Goal: Information Seeking & Learning: Learn about a topic

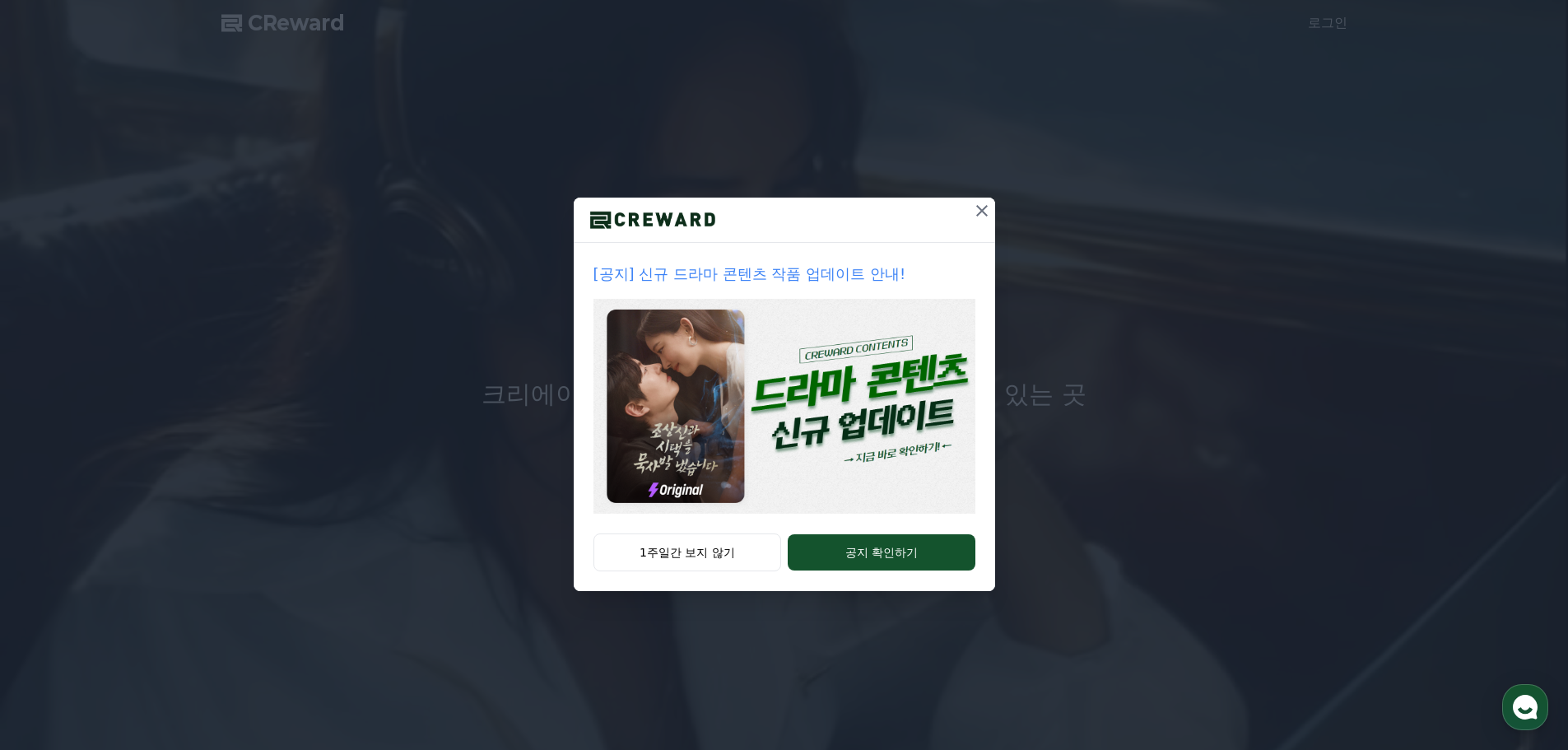
click at [798, 481] on img at bounding box center [784, 406] width 382 height 215
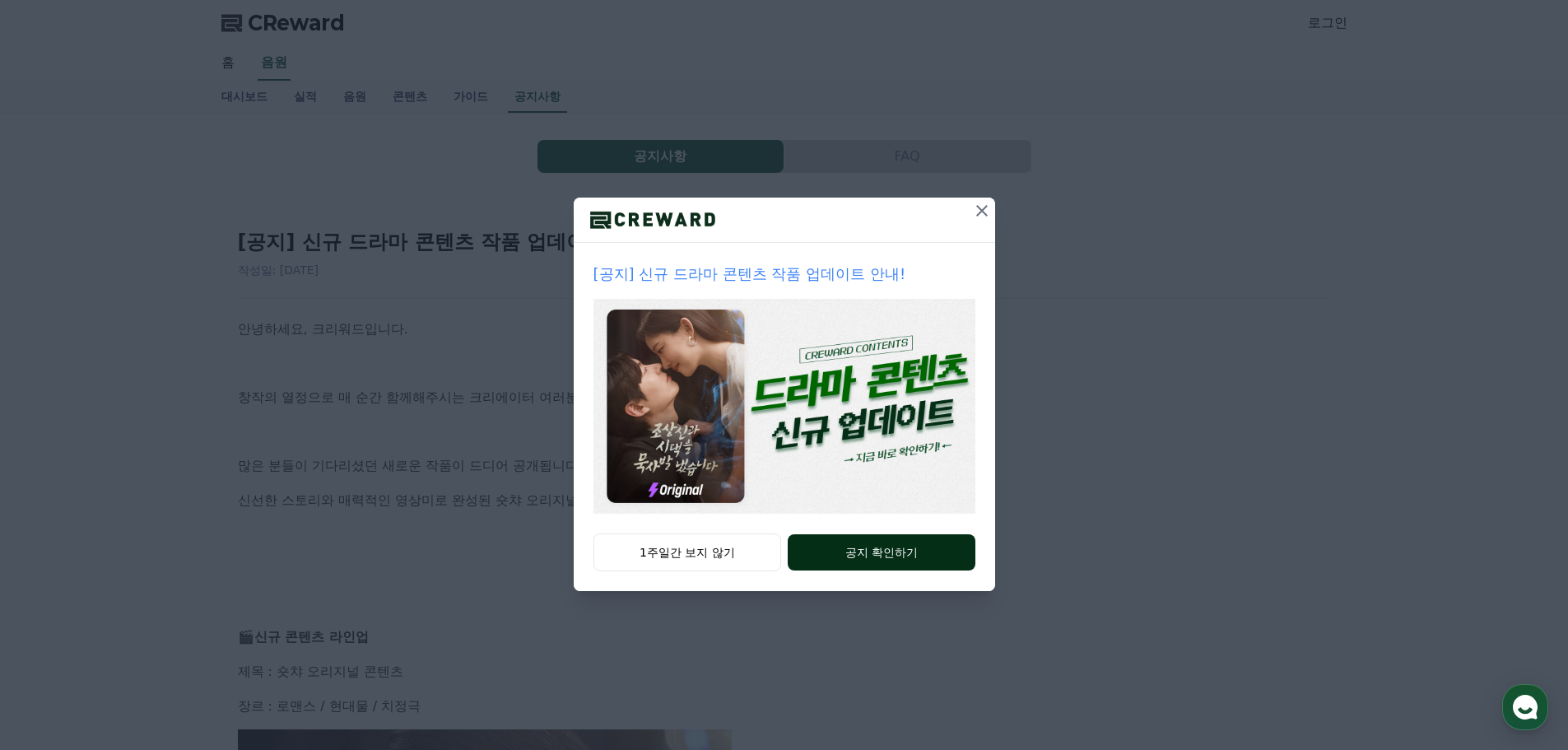
click at [862, 561] on button "공지 확인하기" at bounding box center [881, 552] width 186 height 36
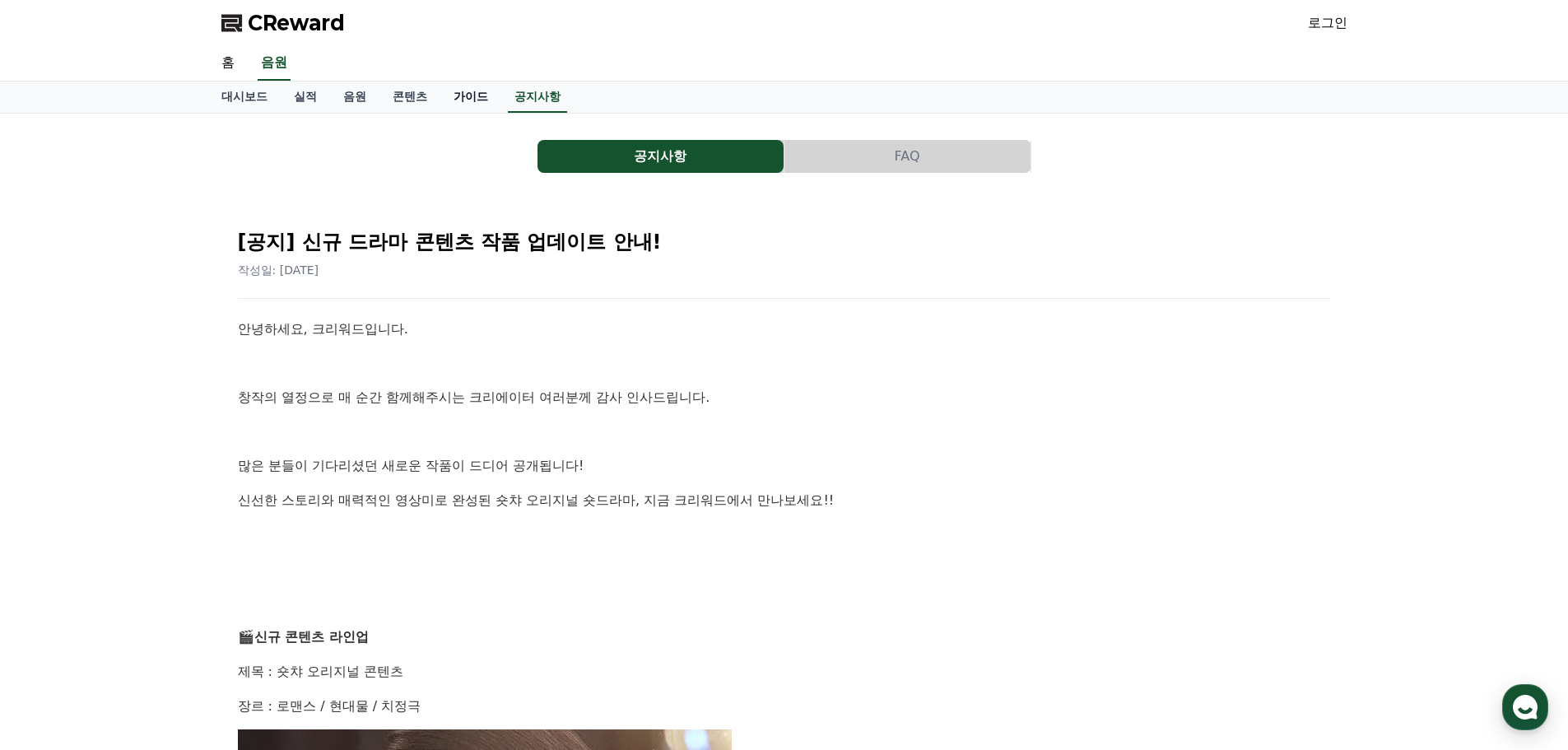
click at [493, 103] on link "가이드" at bounding box center [471, 97] width 61 height 31
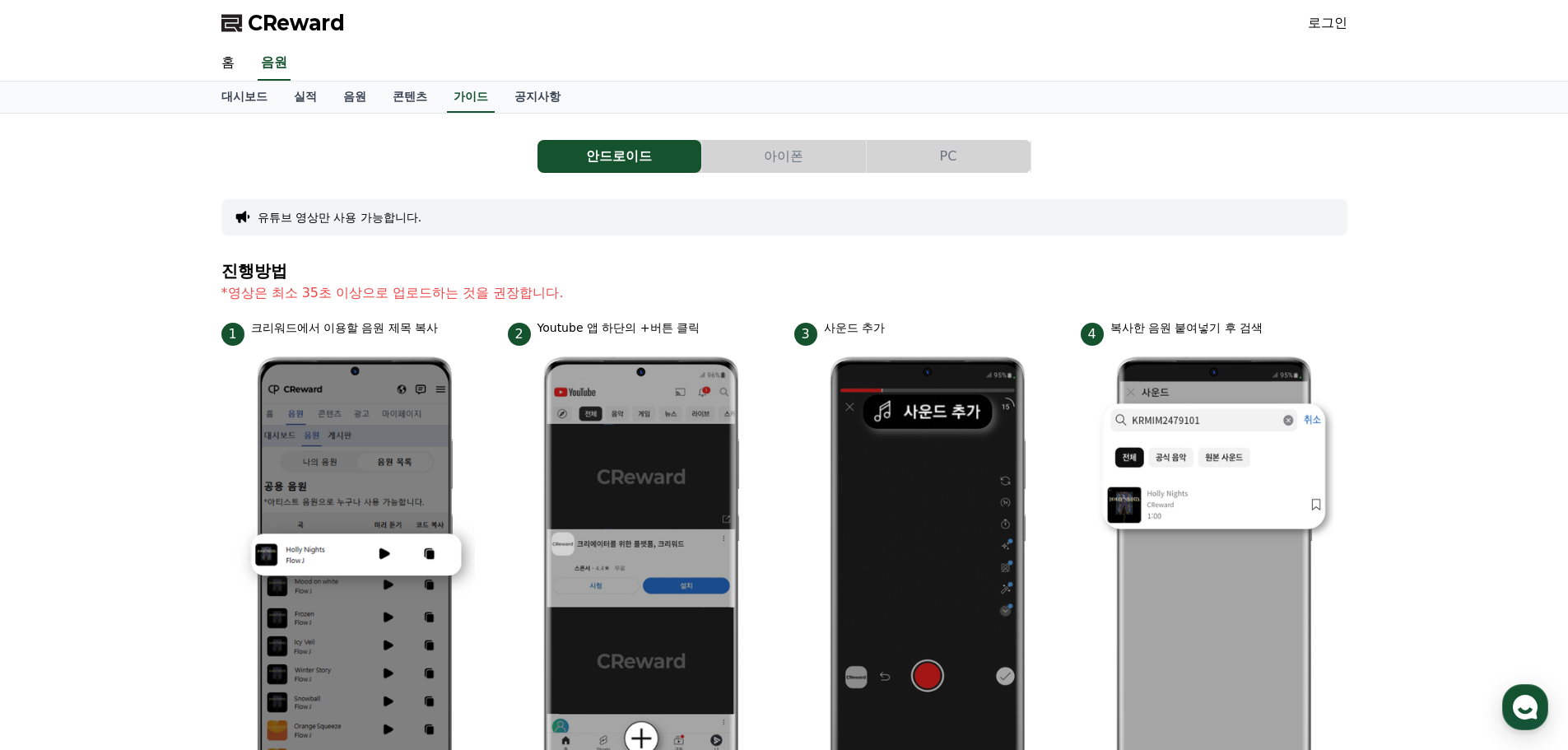
click at [936, 159] on button "PC" at bounding box center [949, 156] width 164 height 33
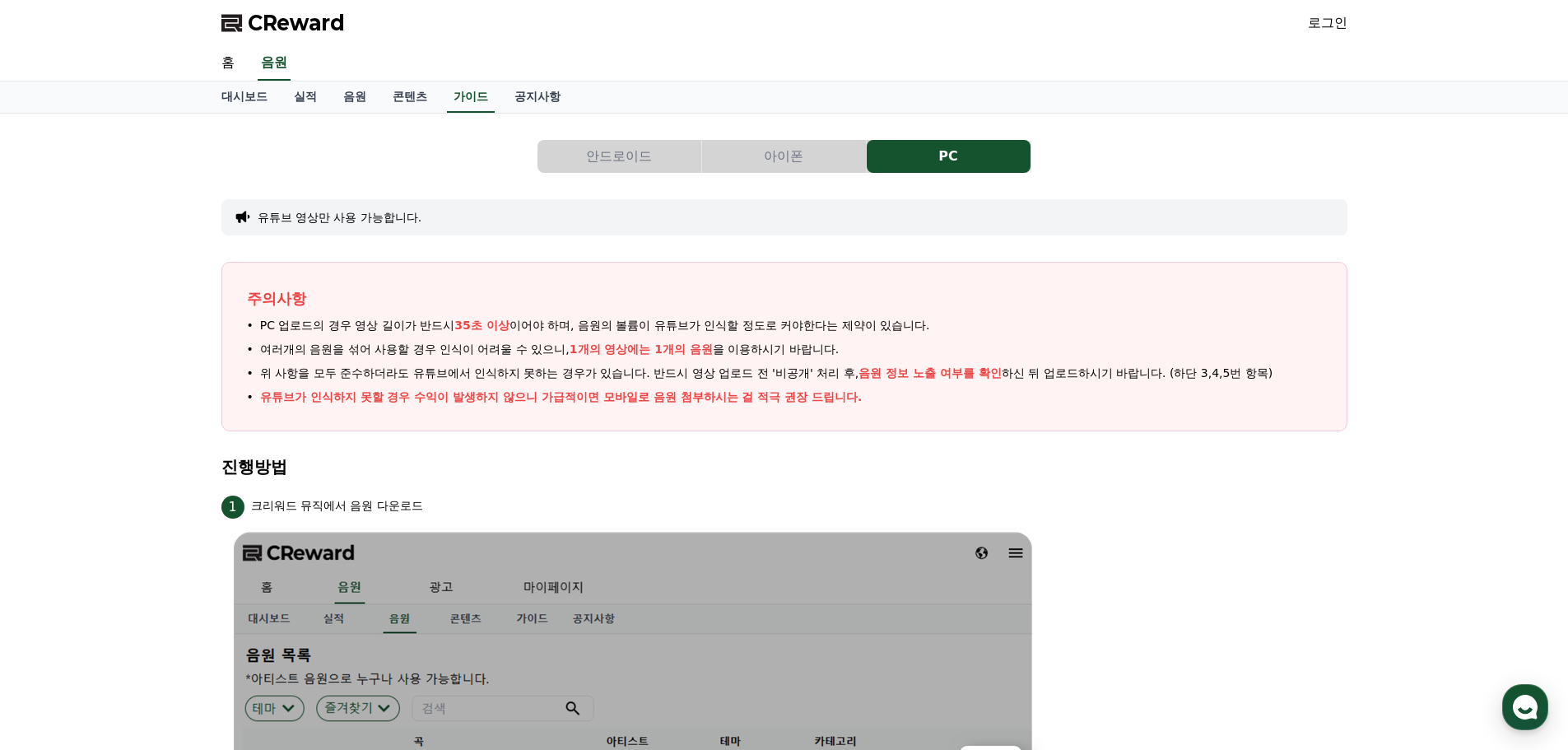
click at [657, 153] on button "안드로이드" at bounding box center [619, 156] width 164 height 33
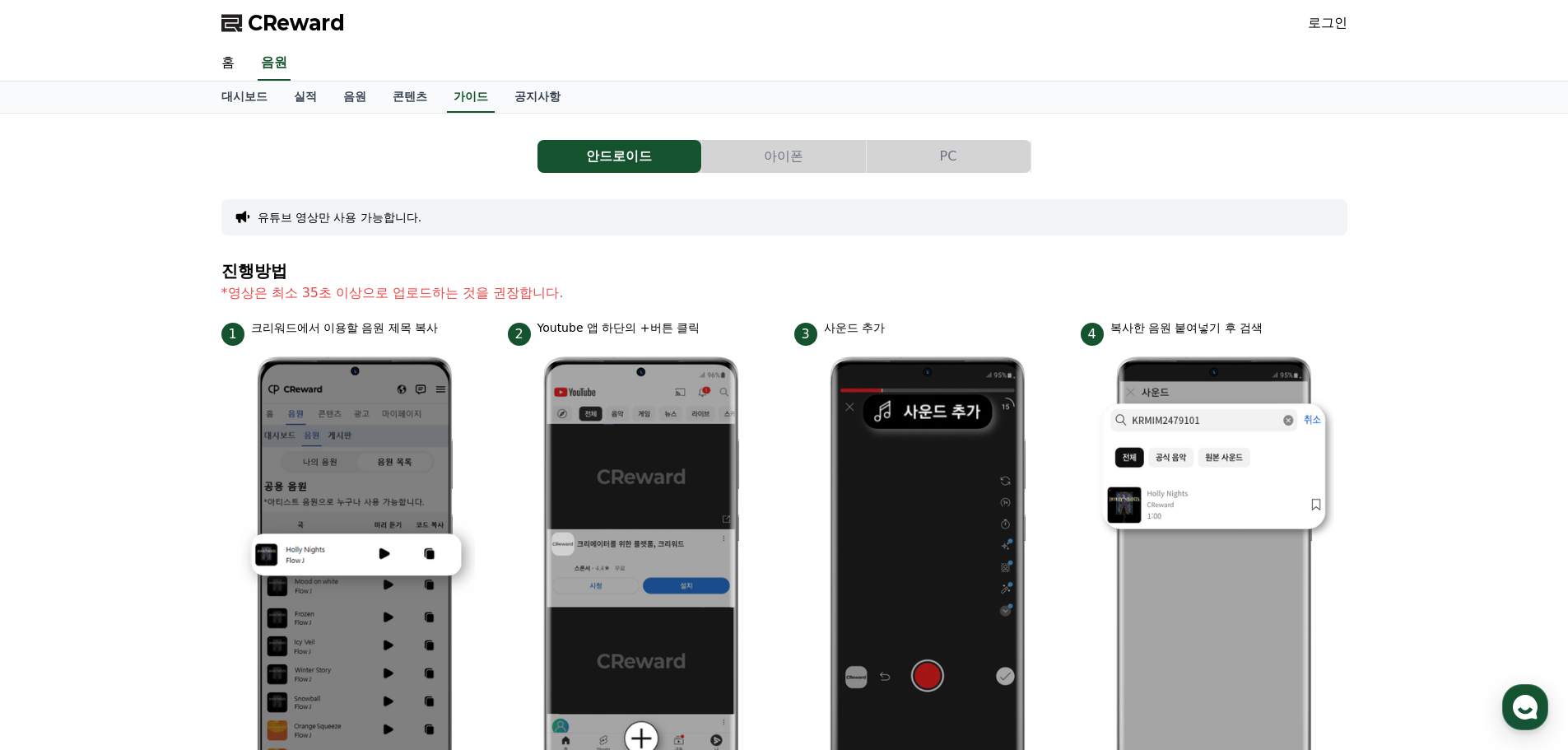
click at [773, 156] on button "아이폰" at bounding box center [784, 156] width 164 height 33
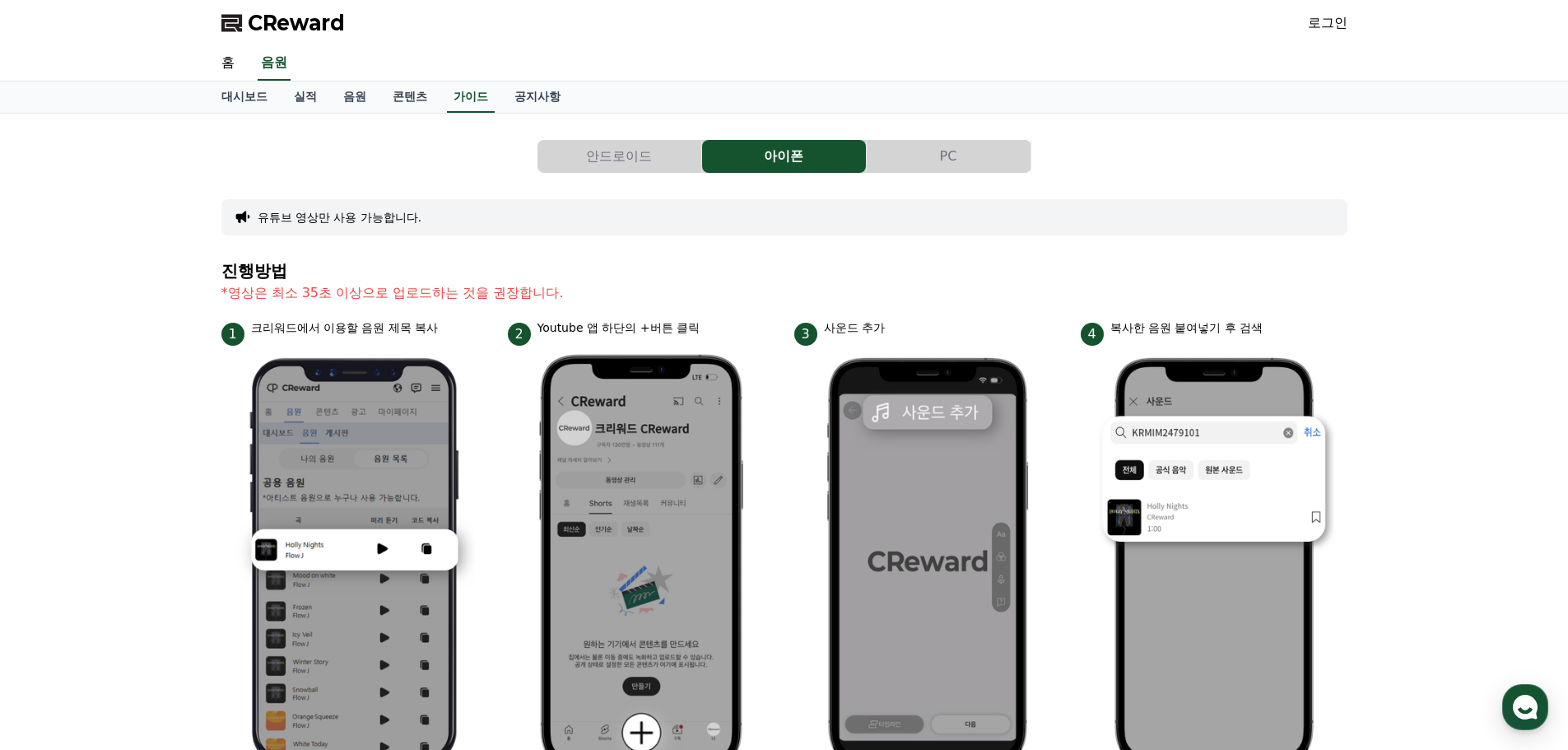
click at [970, 174] on div "안드로이드 아이폰 PC 유튜브 영상만 사용 가능합니다. 진행방법 *영상은 최소 35초 이상으로 업로드하는 것을 권장합니다. 1 크리워드에서 이…" at bounding box center [784, 695] width 1126 height 1135
click at [967, 166] on button "PC" at bounding box center [949, 156] width 164 height 33
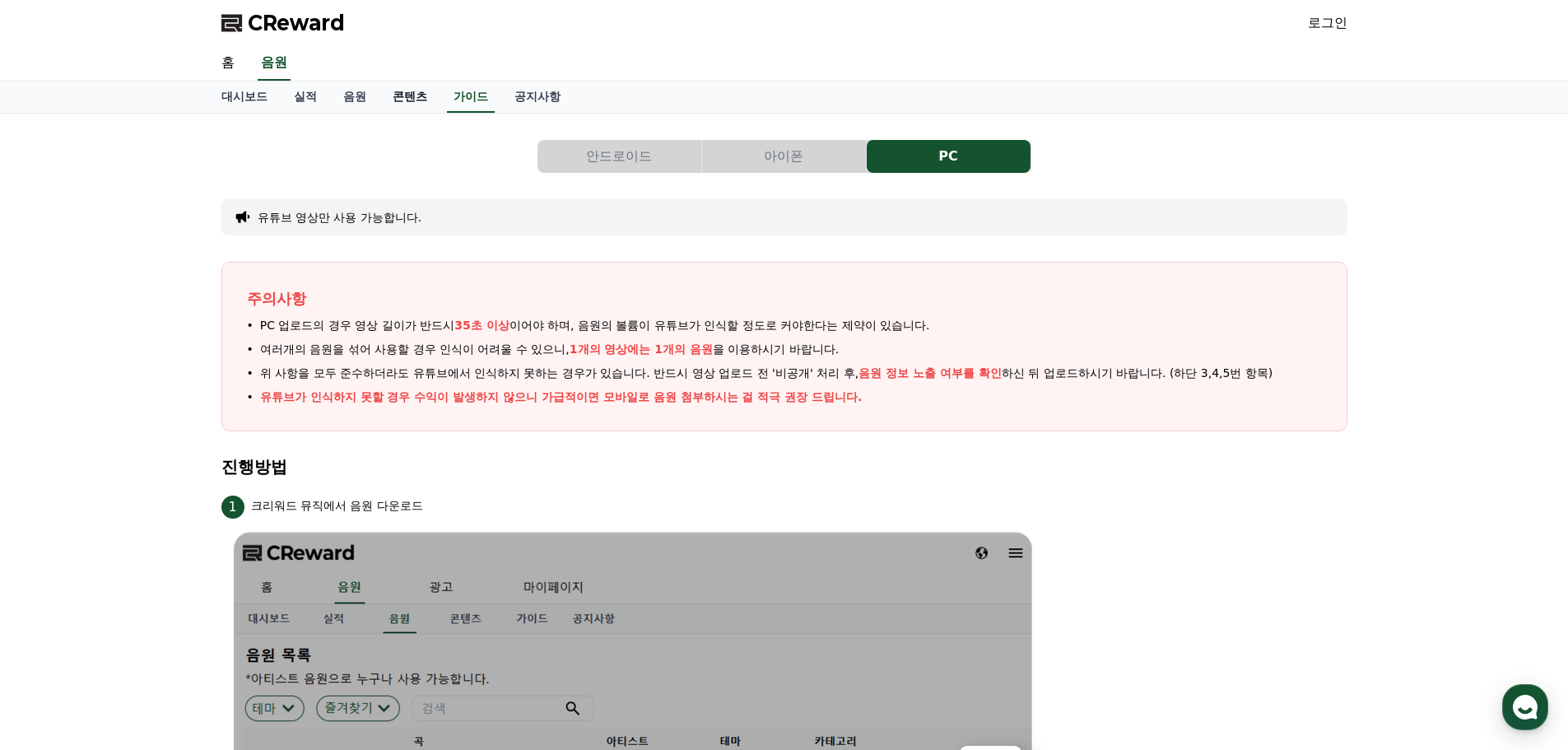
click at [409, 103] on link "콘텐츠" at bounding box center [410, 97] width 61 height 31
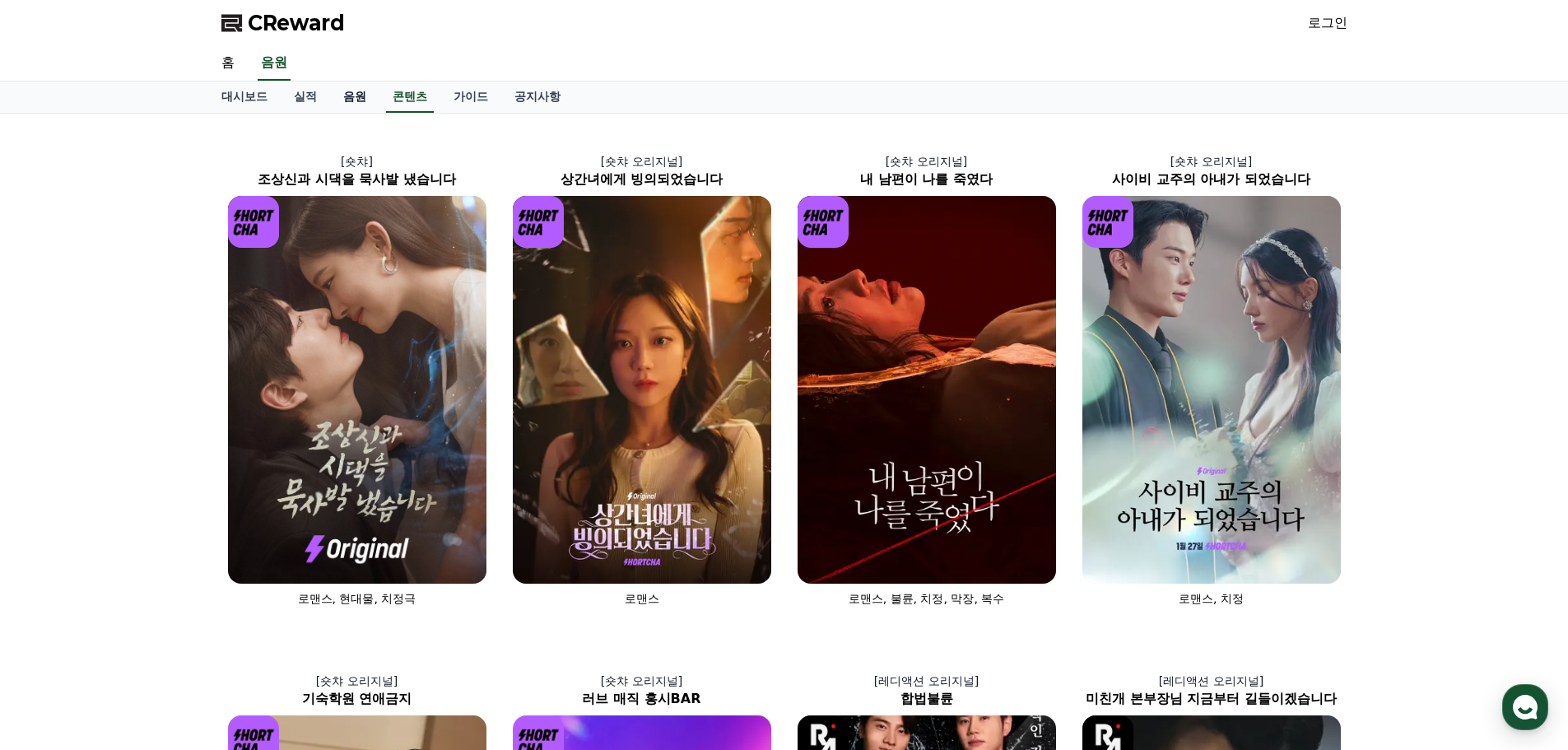
click at [361, 96] on link "음원" at bounding box center [354, 97] width 50 height 31
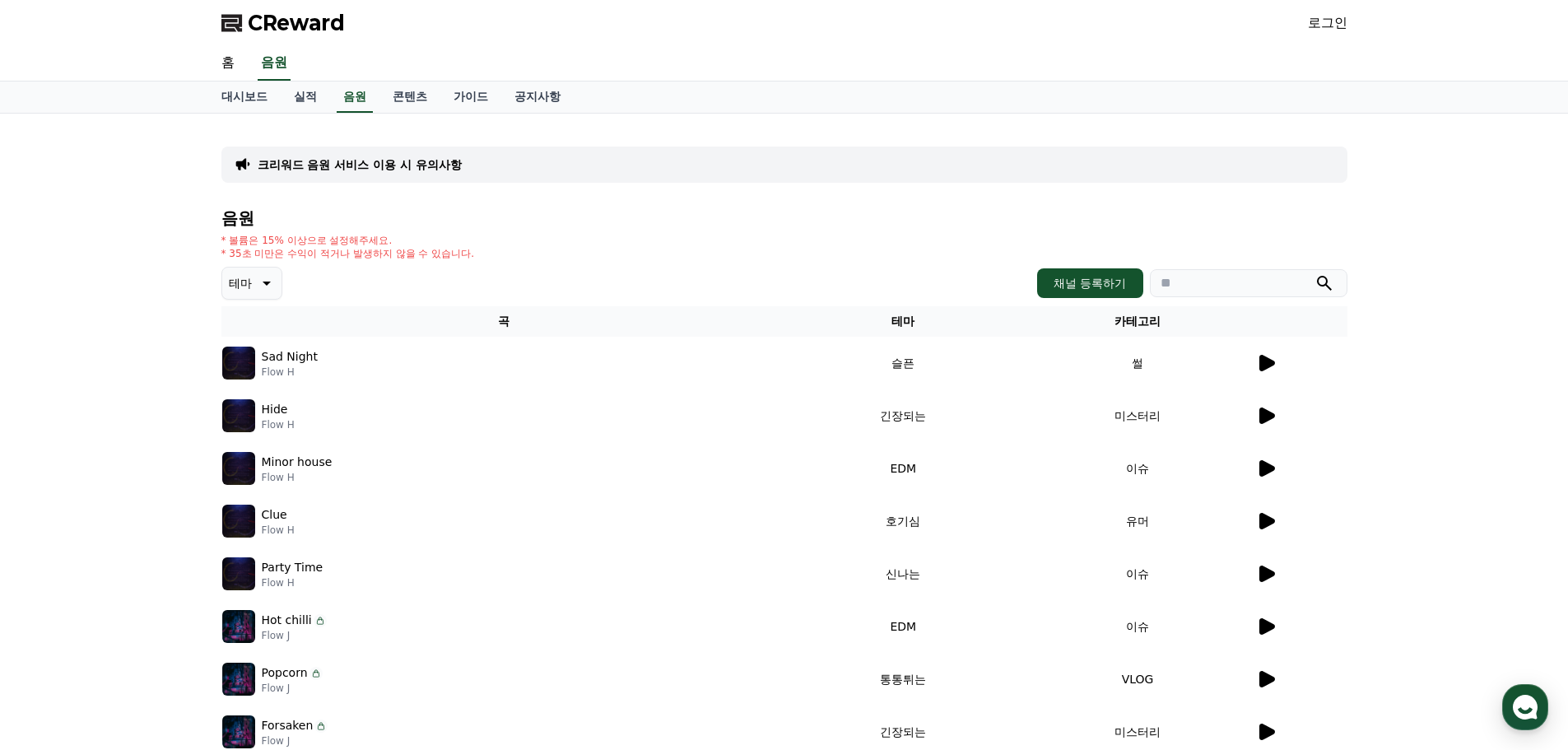
click at [1252, 365] on td "썰" at bounding box center [1138, 363] width 235 height 52
click at [1262, 361] on icon at bounding box center [1267, 362] width 16 height 17
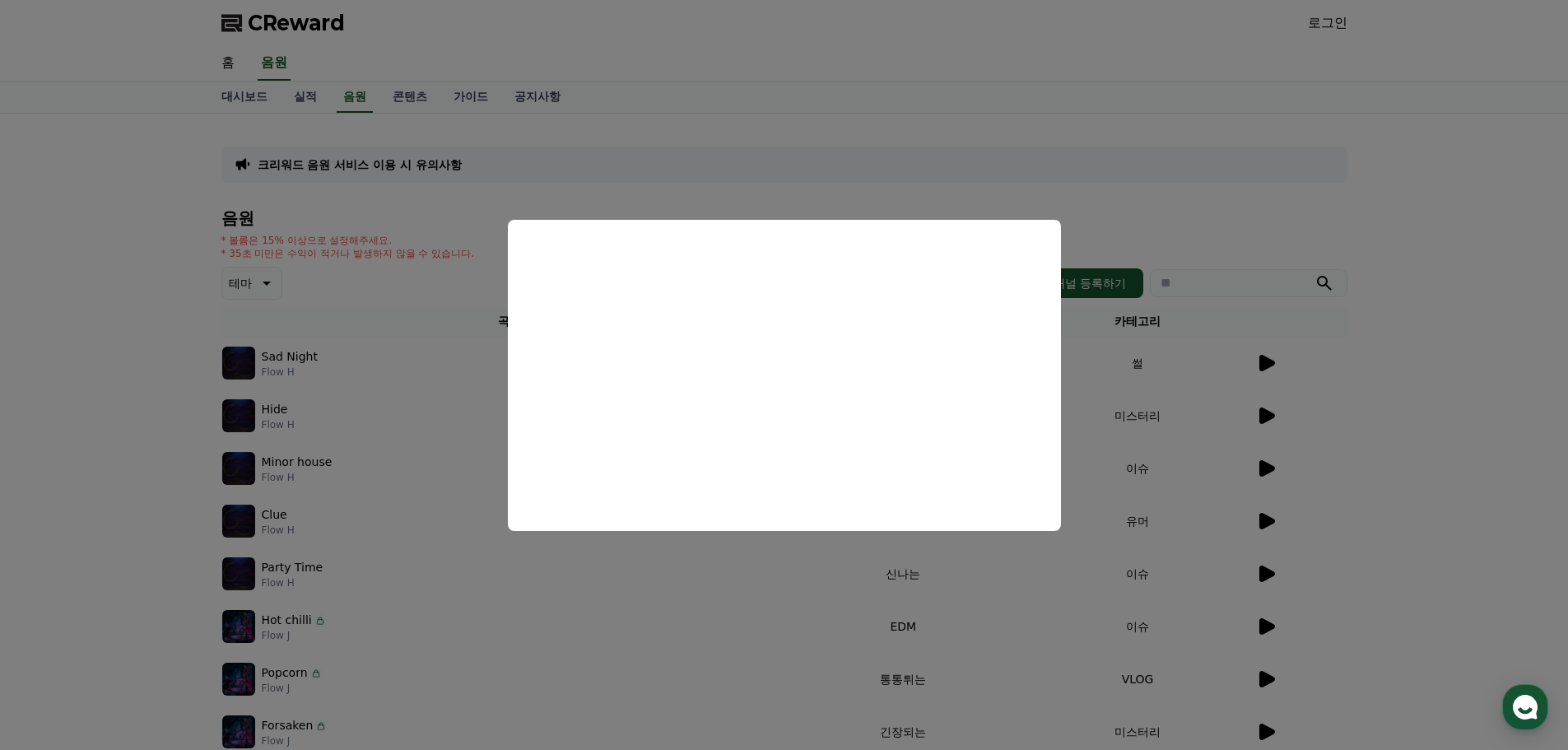
click at [1398, 418] on button "close modal" at bounding box center [784, 375] width 1568 height 750
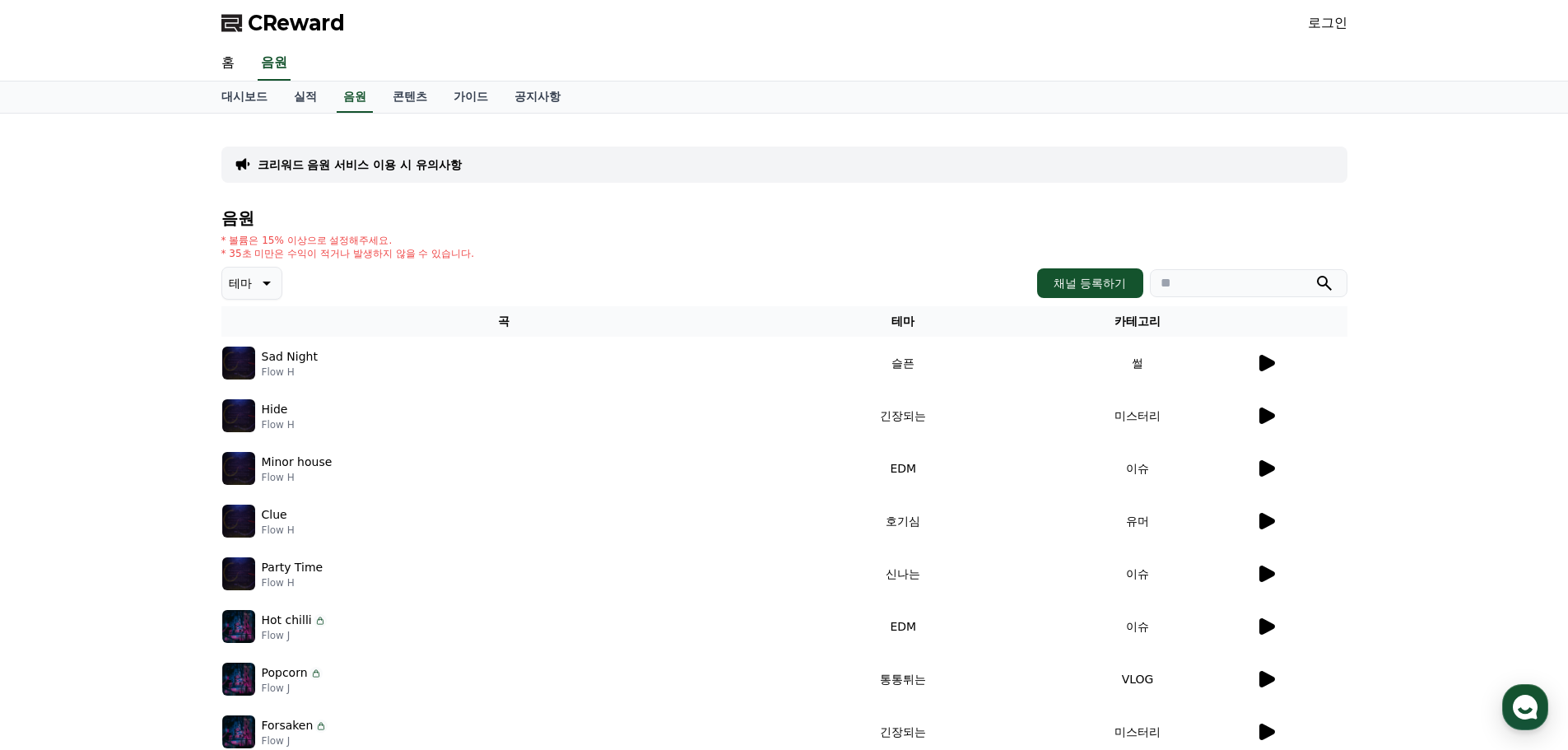
click at [1266, 415] on icon at bounding box center [1267, 416] width 16 height 17
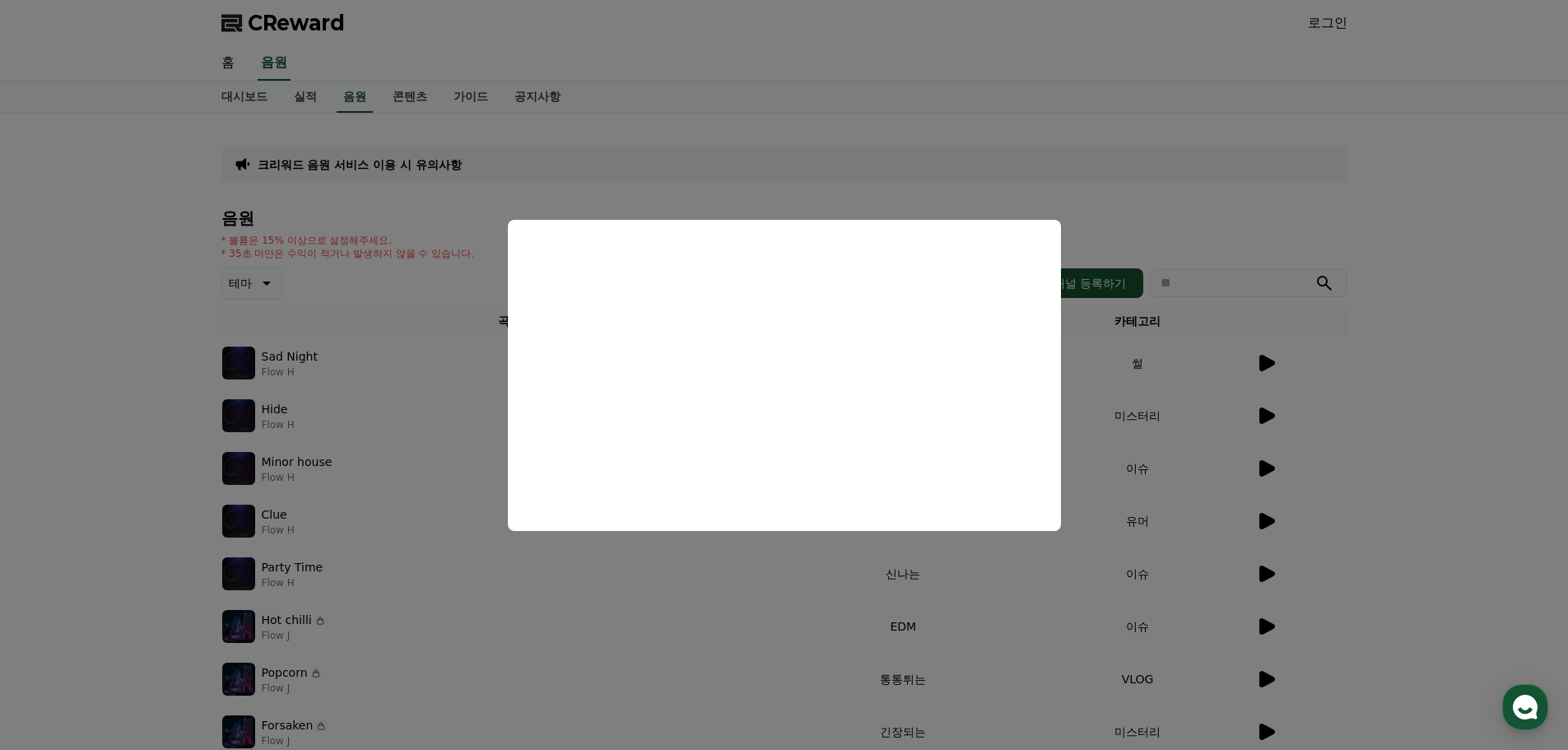
click at [735, 158] on button "close modal" at bounding box center [784, 375] width 1568 height 750
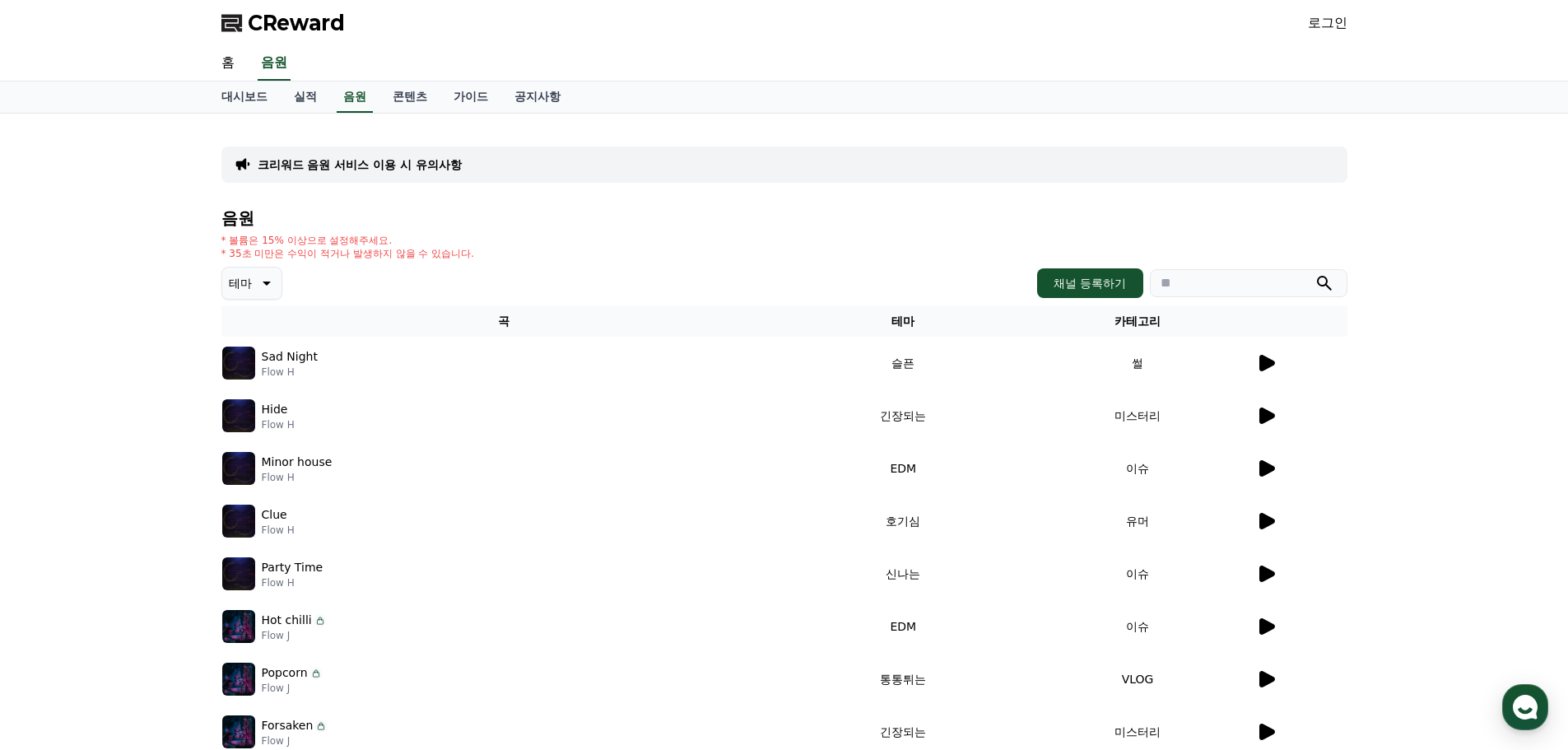
click at [475, 143] on div "크리워드 음원 서비스 이용 시 유의사항 음원 * 볼륨은 15% 이상으로 설정해주세요. * 35초 미만은 수익이 적거나 발생하지 않을 수 있습니…" at bounding box center [784, 512] width 1126 height 770
click at [312, 101] on link "실적" at bounding box center [305, 97] width 50 height 31
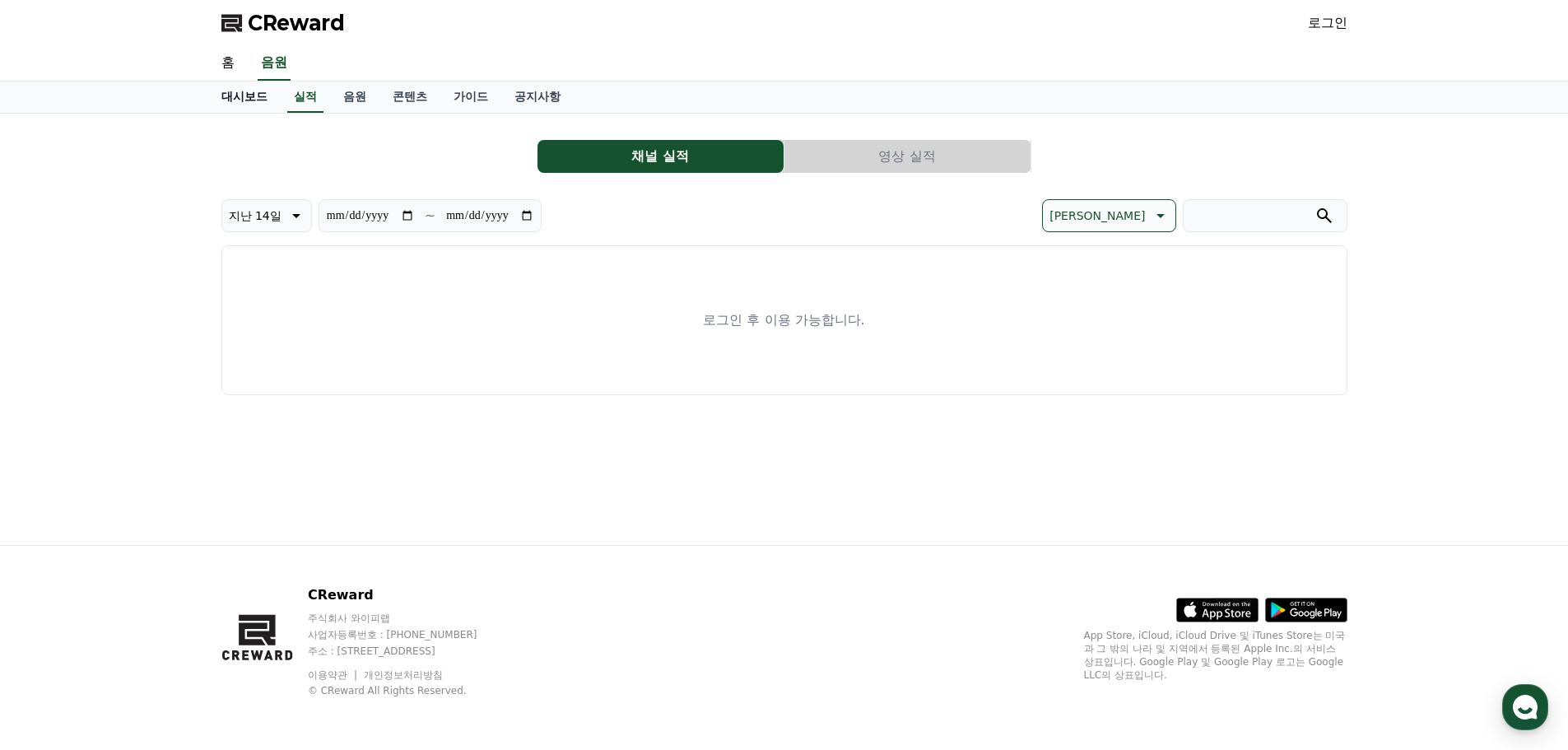
click at [229, 100] on link "대시보드" at bounding box center [244, 97] width 73 height 31
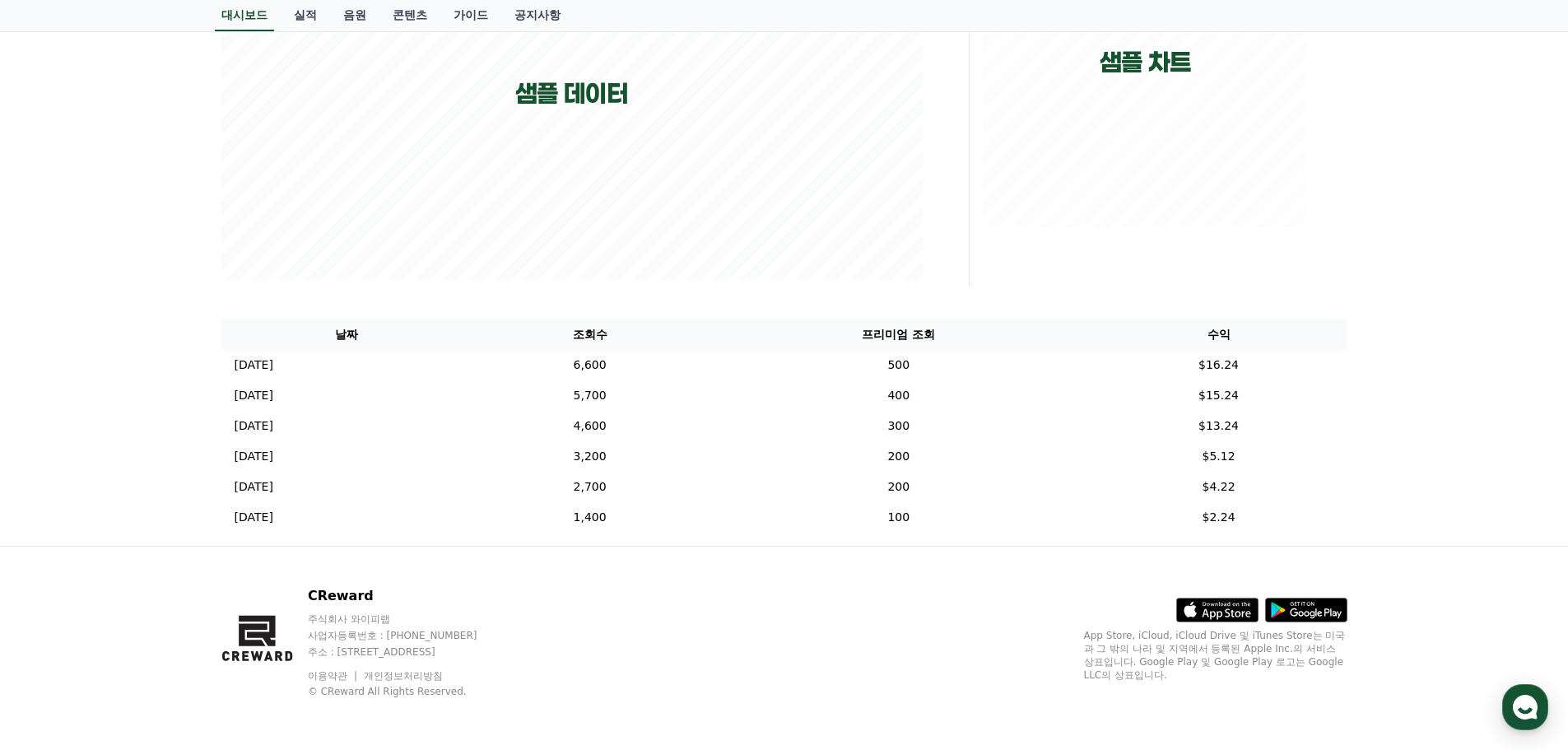
scroll to position [371, 0]
